Goal: Information Seeking & Learning: Find specific fact

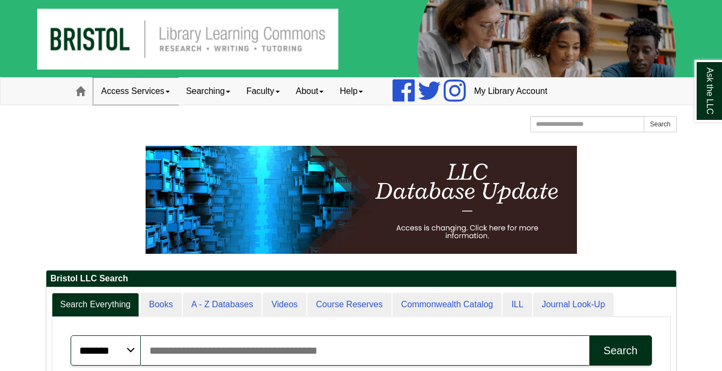
click at [137, 94] on link "Access Services" at bounding box center [135, 91] width 85 height 27
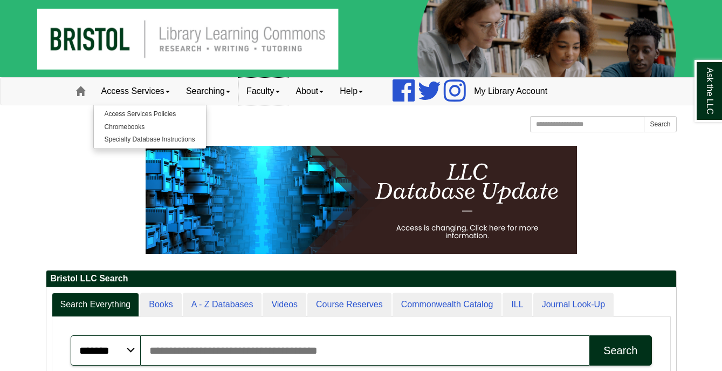
click at [274, 101] on link "Faculty" at bounding box center [263, 91] width 50 height 27
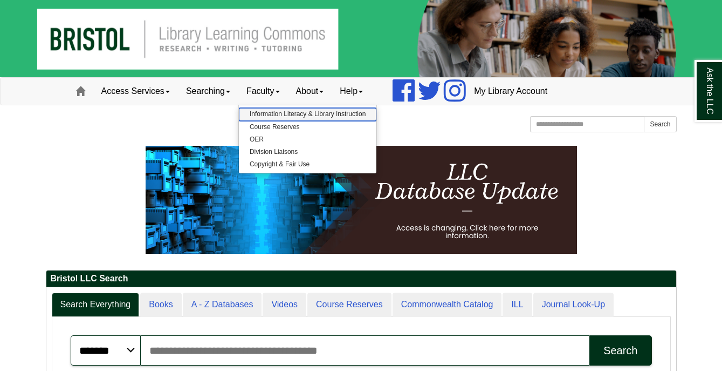
click at [284, 115] on link "Information Literacy & Library Instruction" at bounding box center [308, 114] width 138 height 12
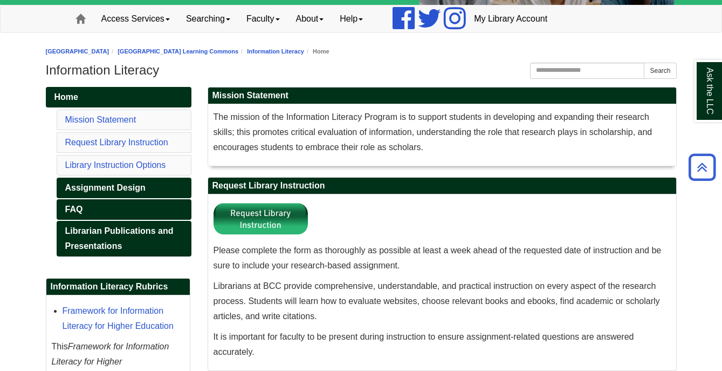
scroll to position [54, 0]
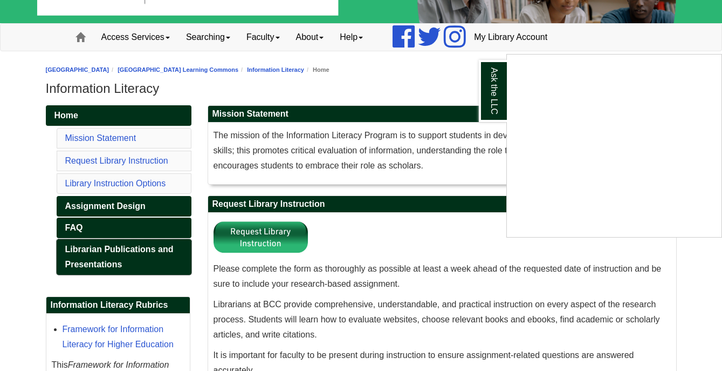
drag, startPoint x: 155, startPoint y: 263, endPoint x: 139, endPoint y: 256, distance: 17.6
click at [156, 263] on div "Ask the LLC" at bounding box center [361, 185] width 722 height 371
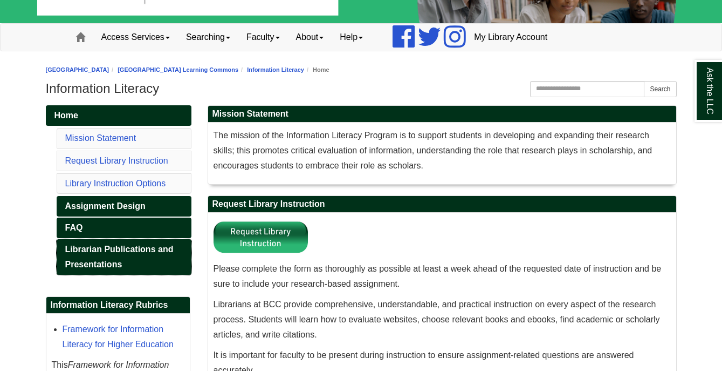
click at [138, 256] on link "Librarian Publications and Presentations" at bounding box center [124, 257] width 135 height 36
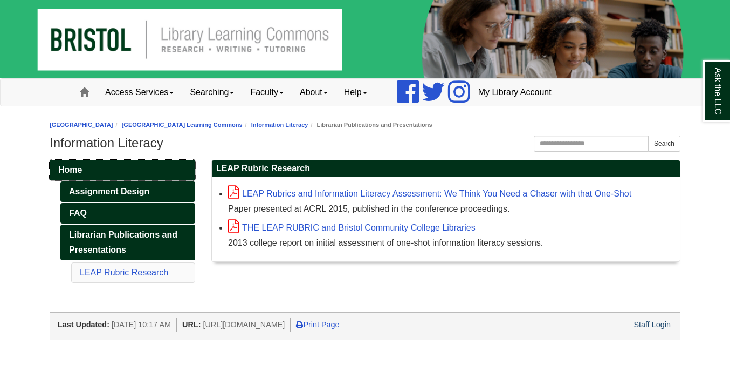
click at [122, 165] on link "Home" at bounding box center [123, 170] width 146 height 20
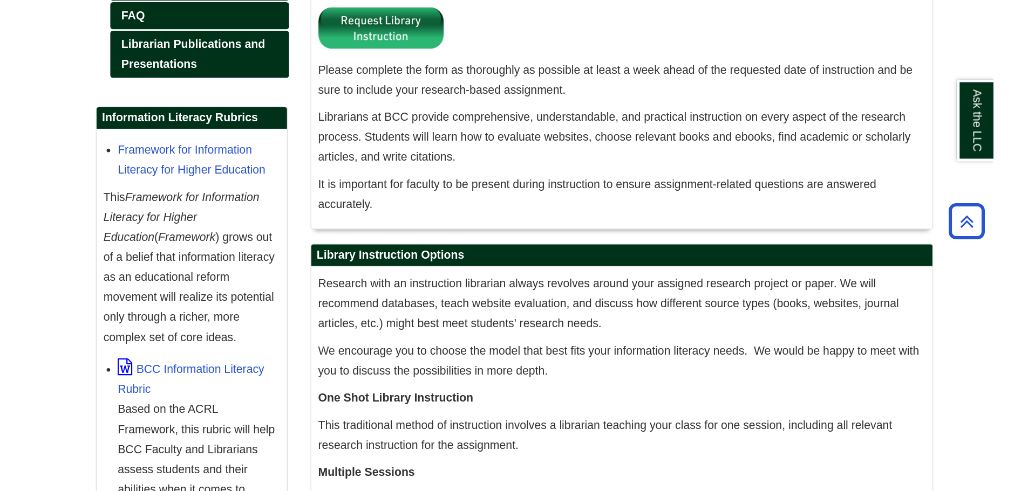
scroll to position [302, 0]
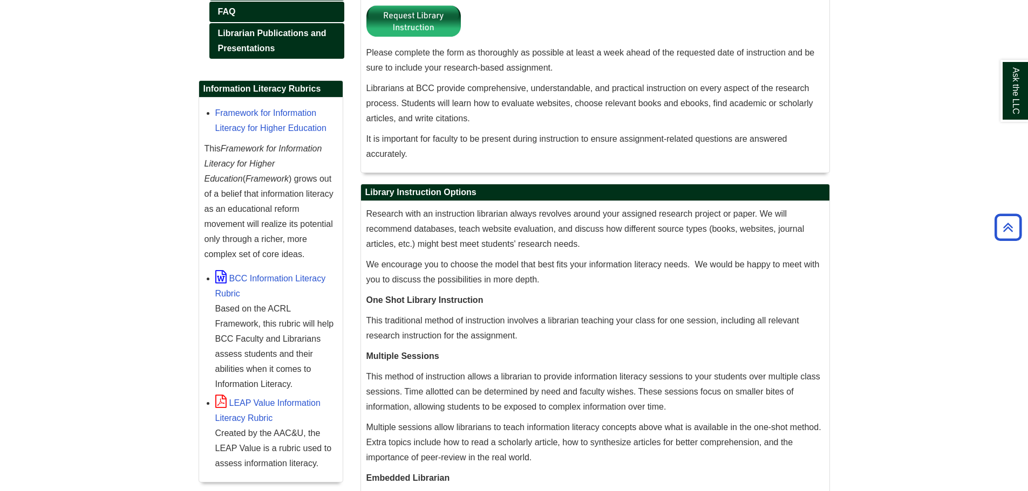
click at [101, 131] on body "Skip to Main Content Toggle navigation Home Access Services Access Services Pol…" at bounding box center [514, 172] width 1028 height 949
drag, startPoint x: 110, startPoint y: 180, endPoint x: 249, endPoint y: 39, distance: 198.7
click at [110, 180] on body "Skip to Main Content Toggle navigation Home Access Services Access Services Pol…" at bounding box center [514, 172] width 1028 height 949
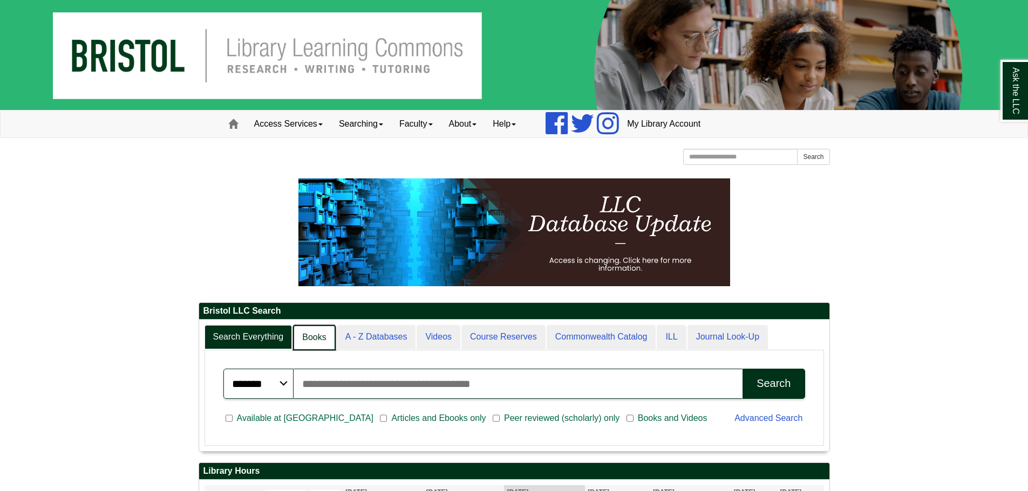
drag, startPoint x: 298, startPoint y: 353, endPoint x: 300, endPoint y: 339, distance: 14.7
click at [298, 348] on div "Search Everything Books A - Z Databases Videos Course Reserves Commonwealth Cat…" at bounding box center [513, 385] width 619 height 121
click at [300, 338] on link "Books" at bounding box center [314, 337] width 42 height 25
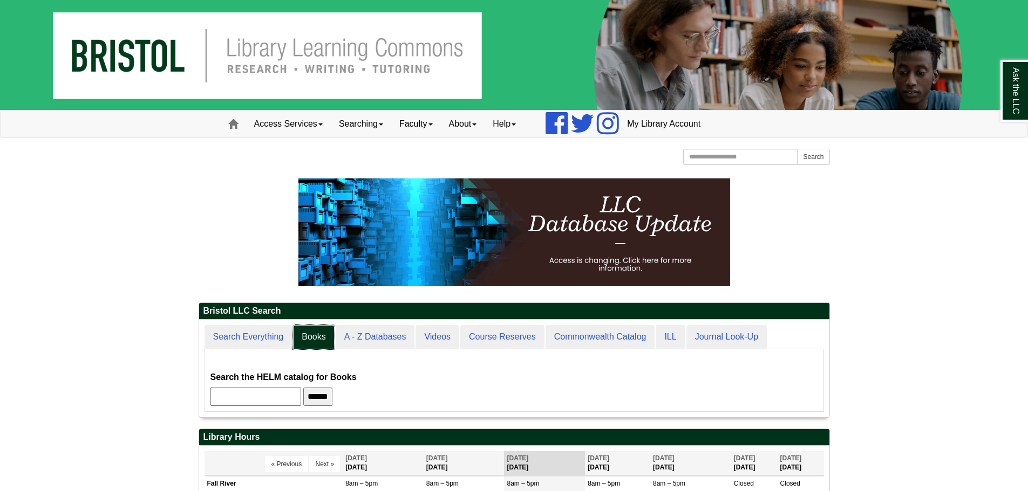
scroll to position [98, 630]
click at [301, 399] on input "text" at bounding box center [255, 397] width 91 height 18
type input "***"
click at [303, 388] on input "******" at bounding box center [317, 397] width 29 height 18
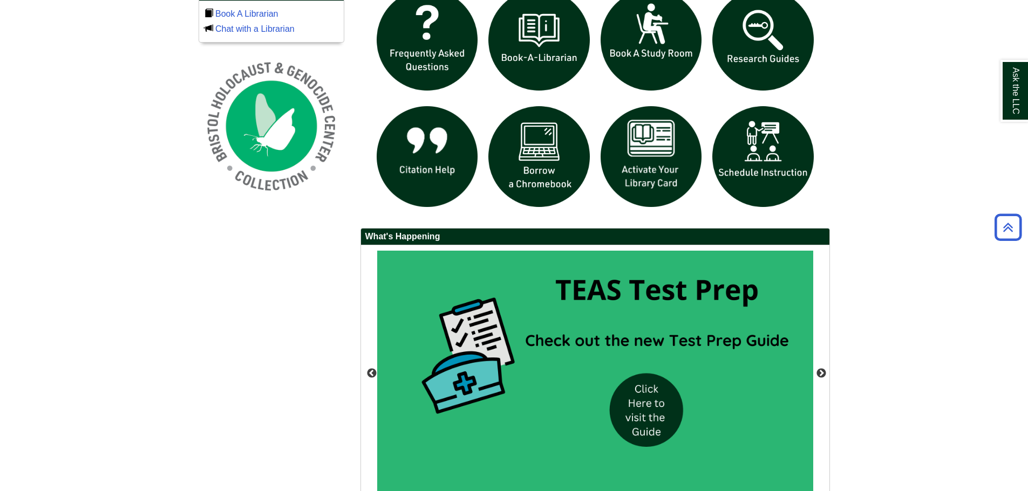
scroll to position [855, 0]
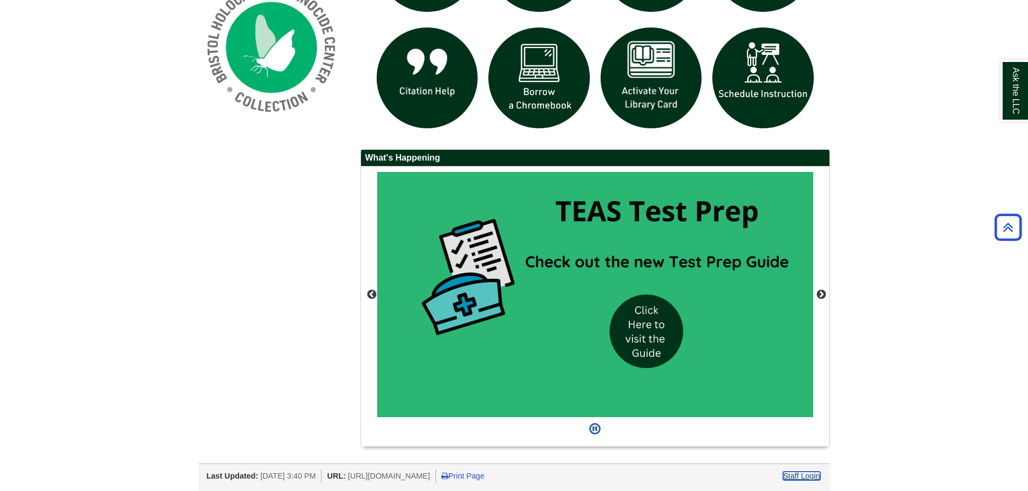
click at [804, 479] on link "Staff Login" at bounding box center [801, 476] width 37 height 9
